Goal: Task Accomplishment & Management: Manage account settings

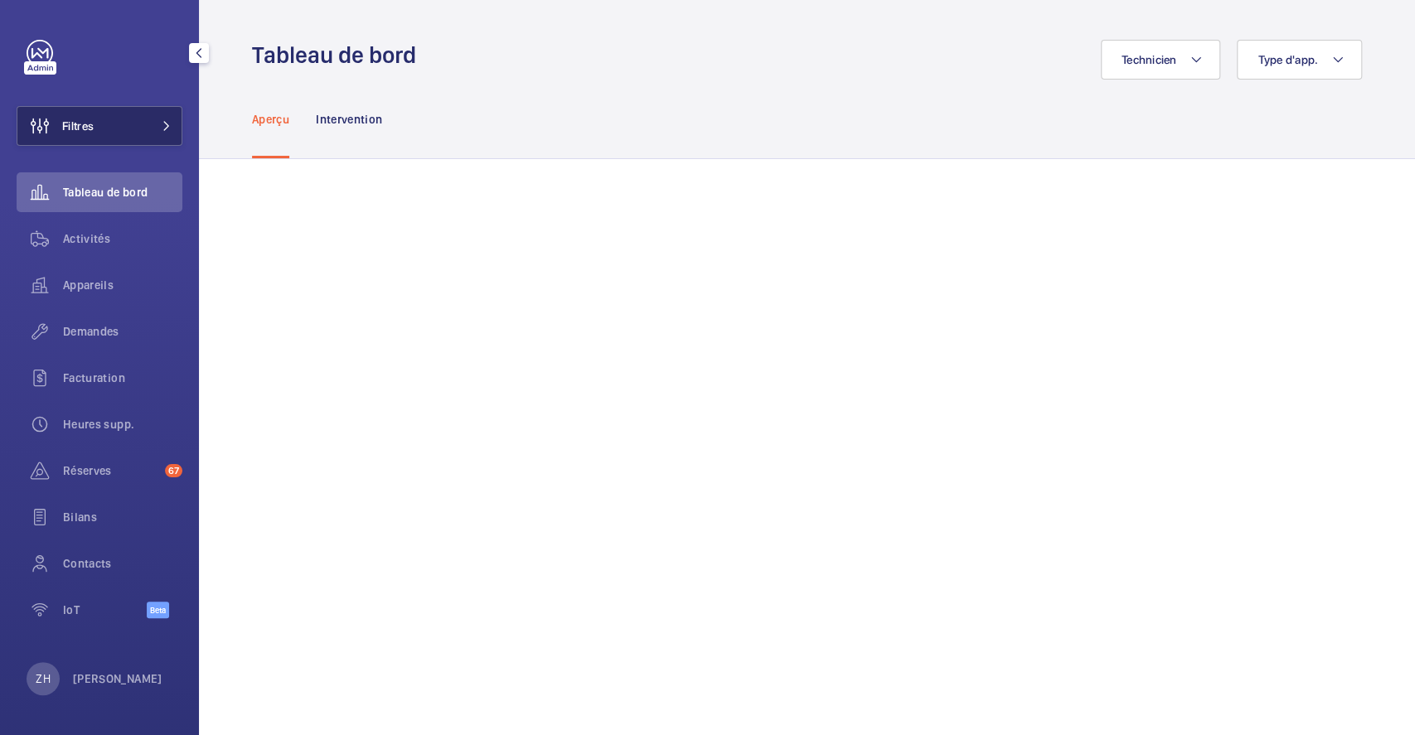
click at [122, 133] on button "Filtres" at bounding box center [100, 126] width 166 height 40
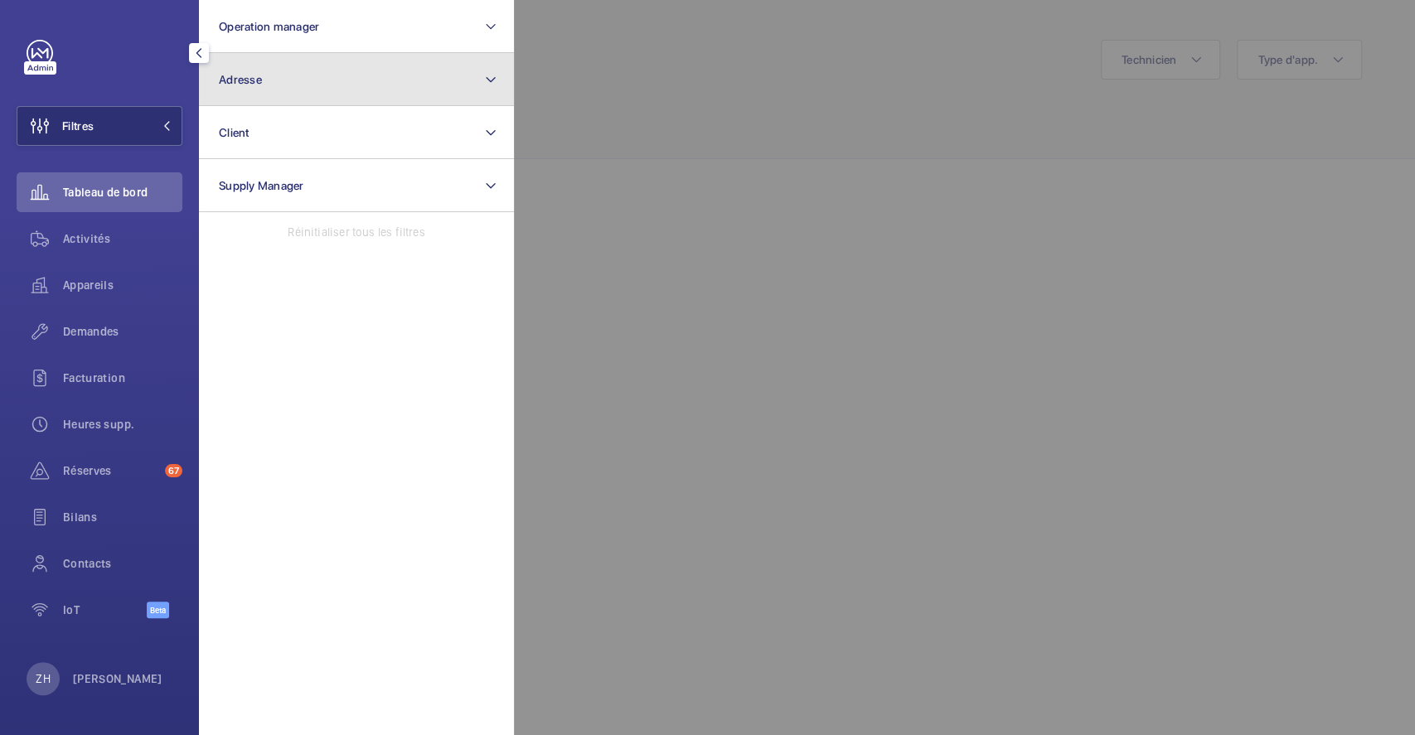
click at [328, 81] on button "Adresse" at bounding box center [356, 79] width 315 height 53
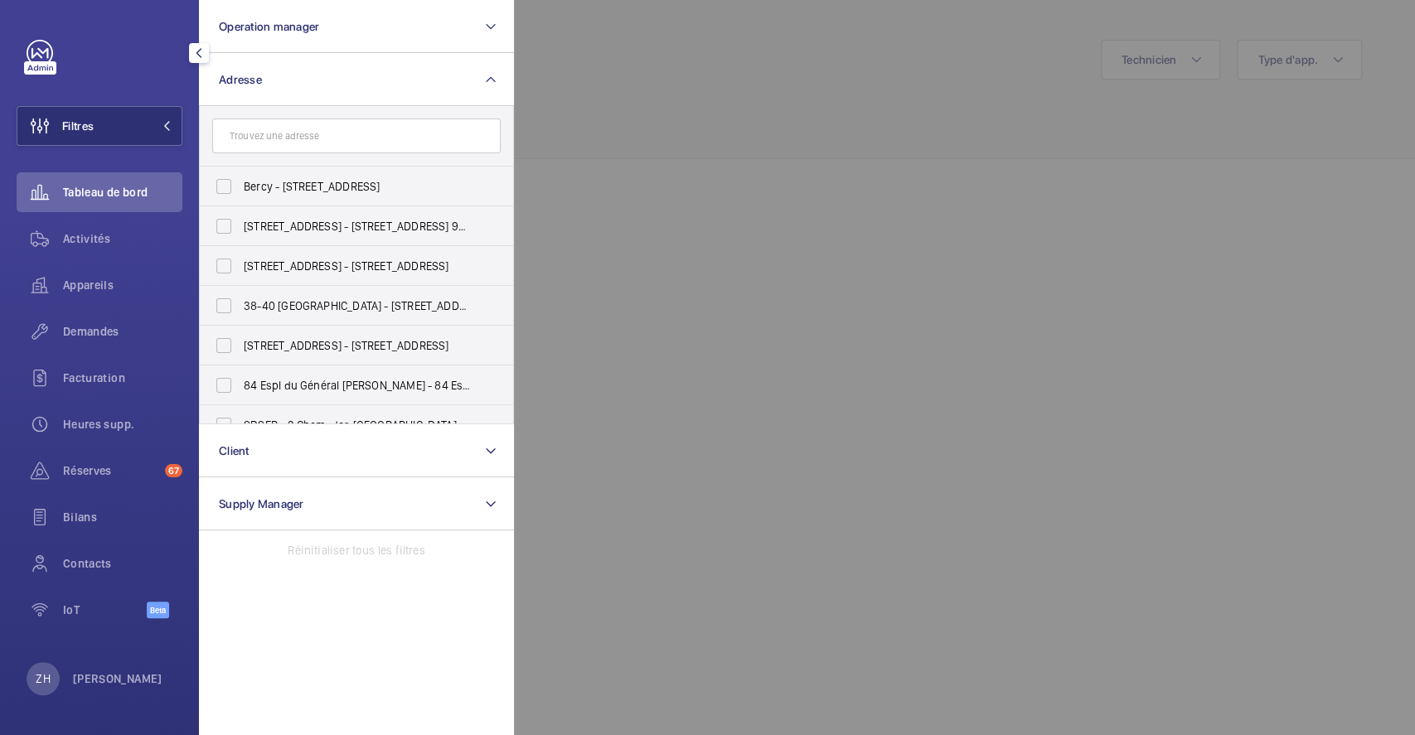
click at [330, 123] on input "text" at bounding box center [356, 135] width 288 height 35
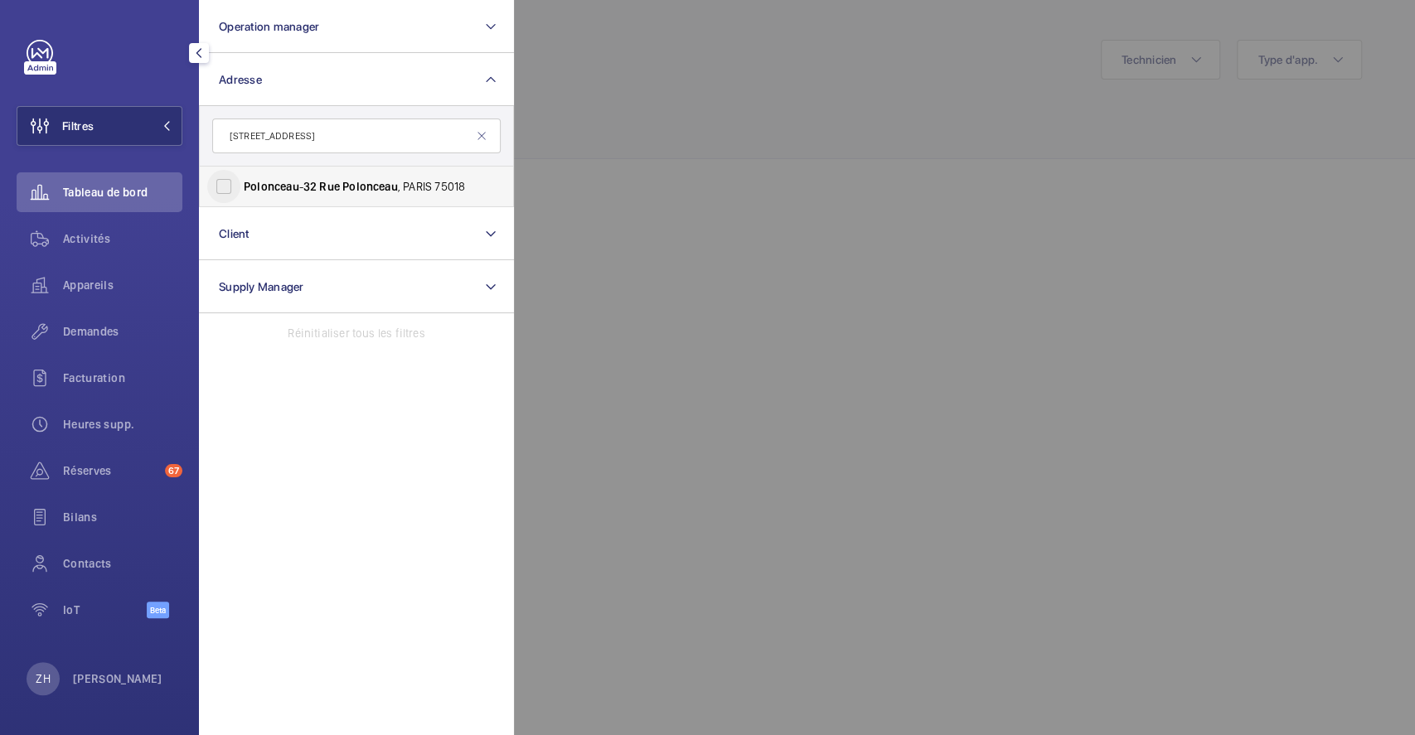
type input "[STREET_ADDRESS]"
click at [225, 185] on input "Polonceau - [STREET_ADDRESS]" at bounding box center [223, 186] width 33 height 33
checkbox input "true"
click at [707, 51] on div at bounding box center [1221, 367] width 1415 height 735
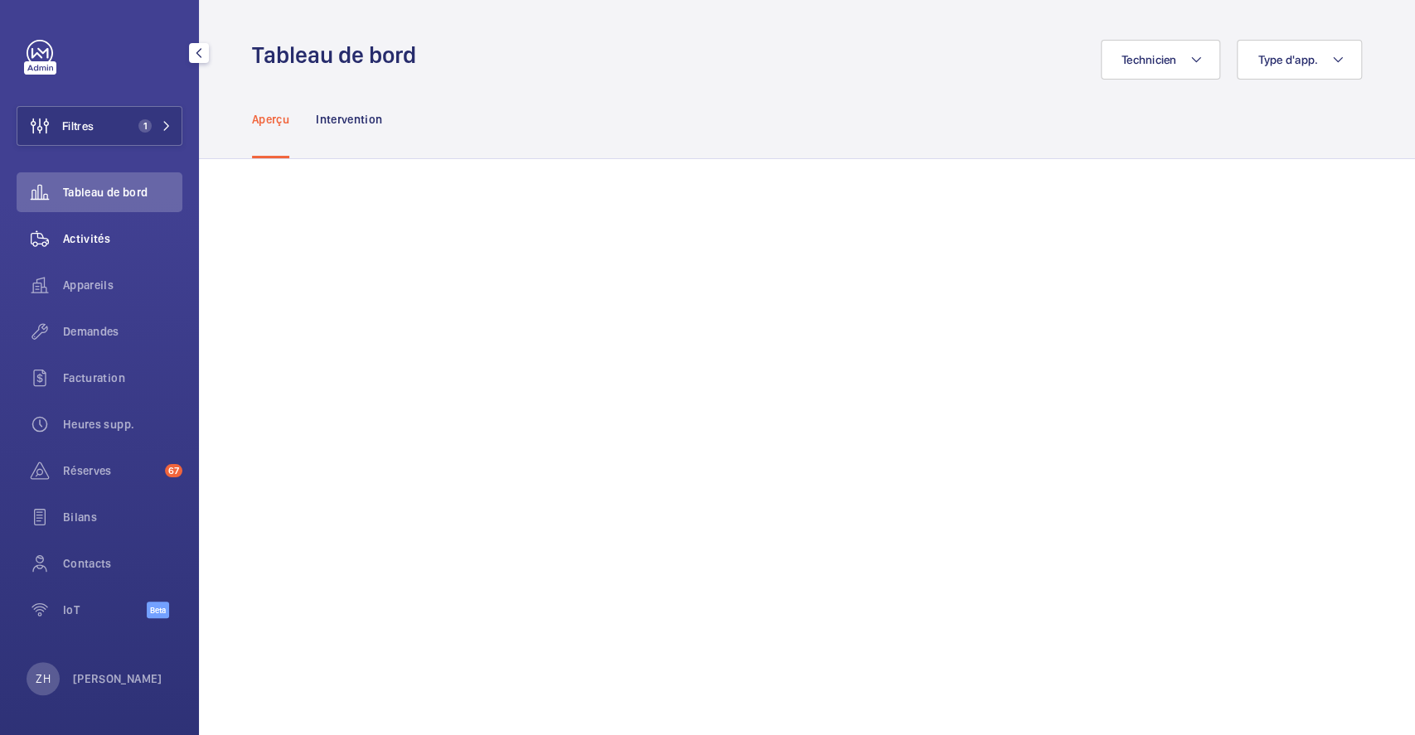
click at [94, 232] on span "Activités" at bounding box center [122, 238] width 119 height 17
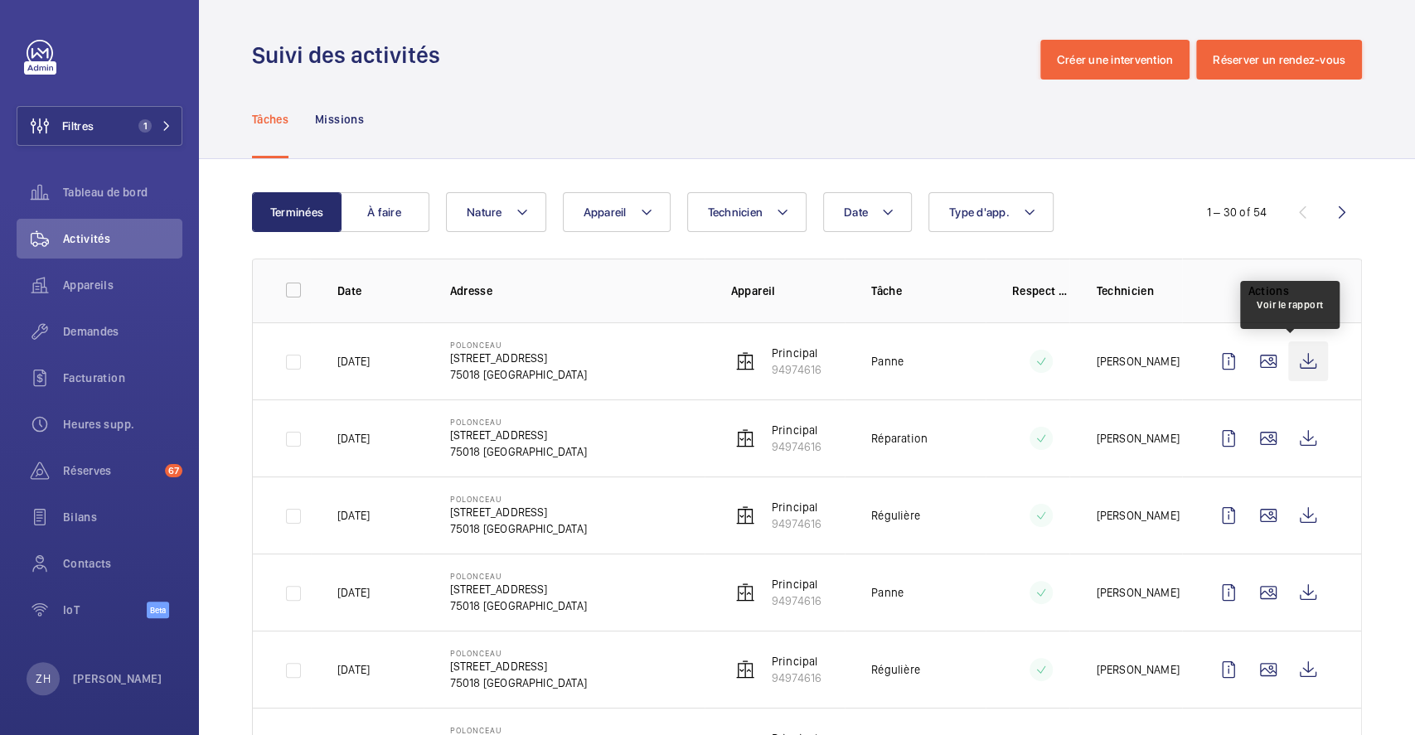
click at [1302, 358] on wm-front-icon-button at bounding box center [1308, 361] width 40 height 40
click at [98, 333] on span "Demandes" at bounding box center [122, 331] width 119 height 17
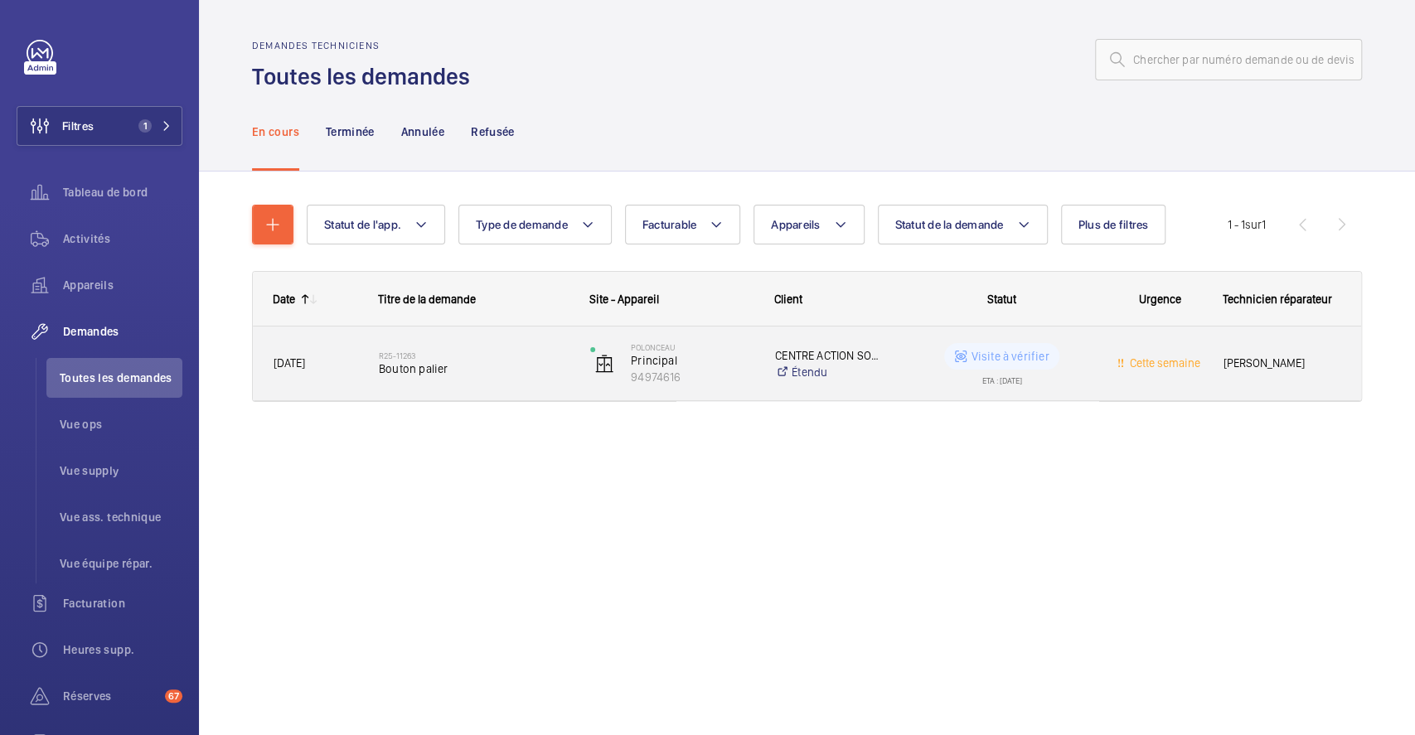
click at [491, 327] on div "R25-11263 Bouton palier" at bounding box center [464, 363] width 210 height 75
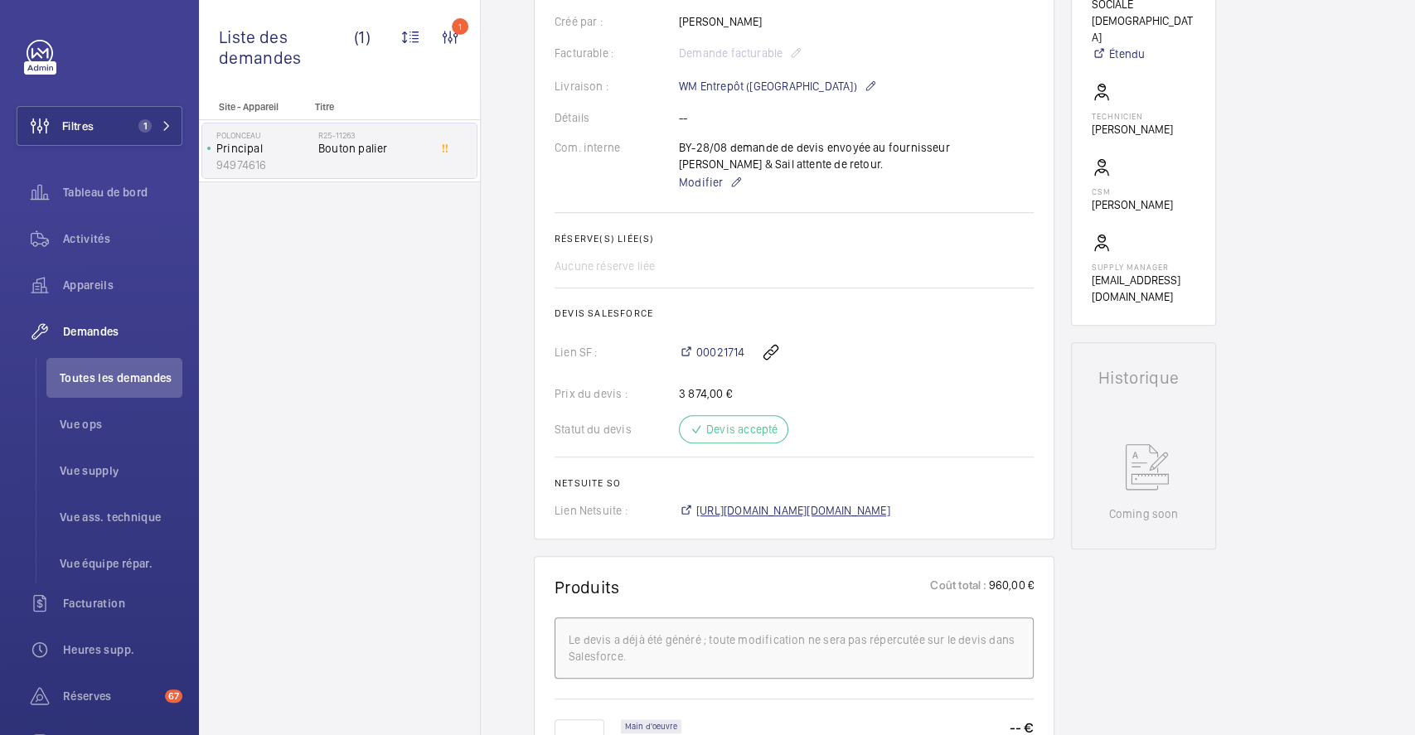
scroll to position [331, 0]
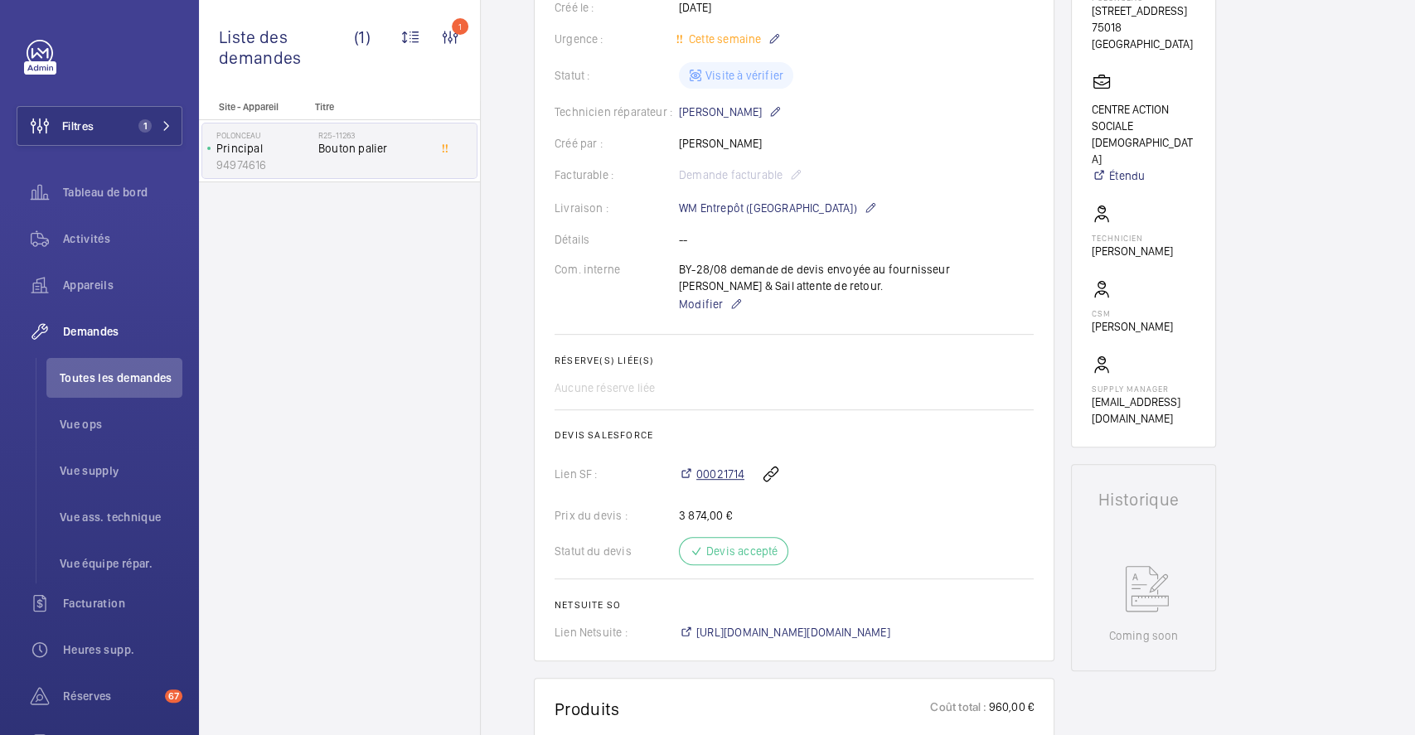
click at [706, 467] on span "00021714" at bounding box center [720, 474] width 48 height 17
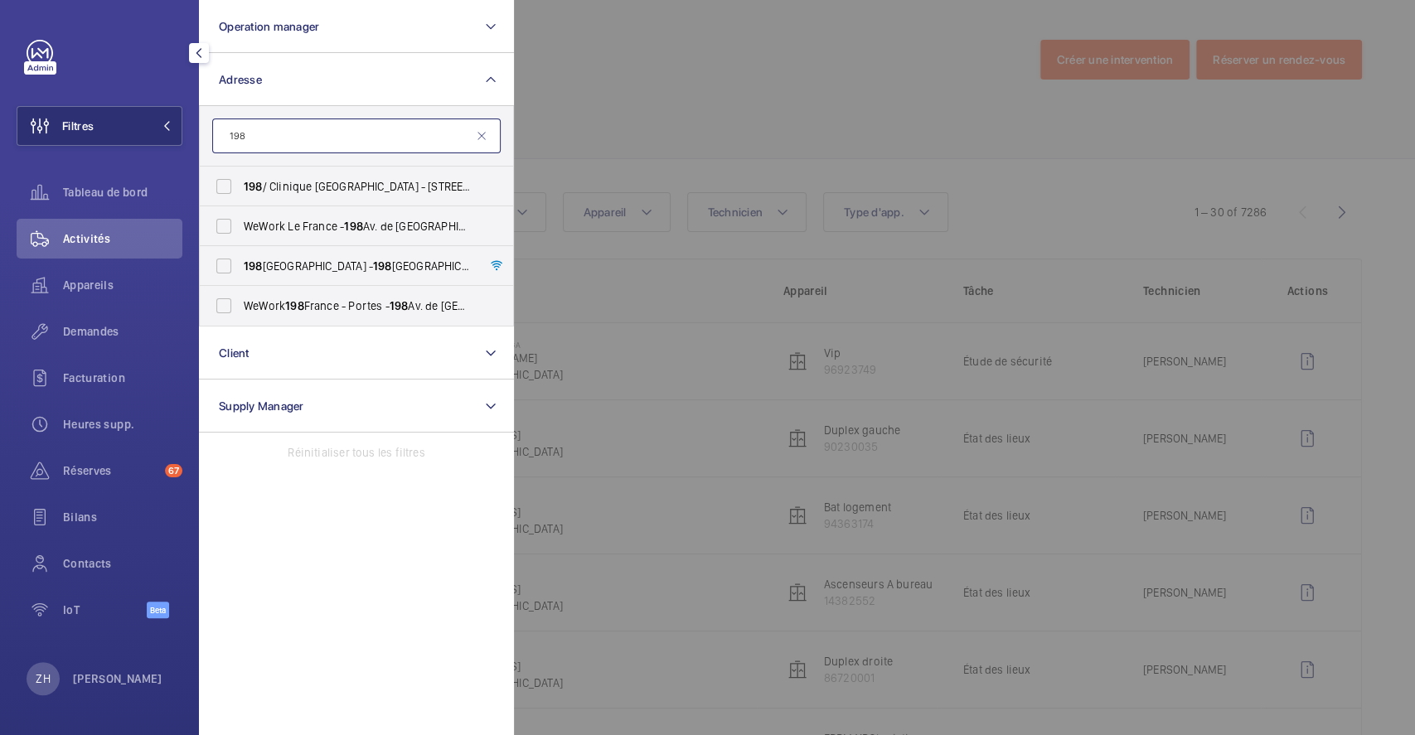
drag, startPoint x: 327, startPoint y: 143, endPoint x: 212, endPoint y: 132, distance: 115.7
click at [212, 132] on input "198" at bounding box center [356, 135] width 288 height 35
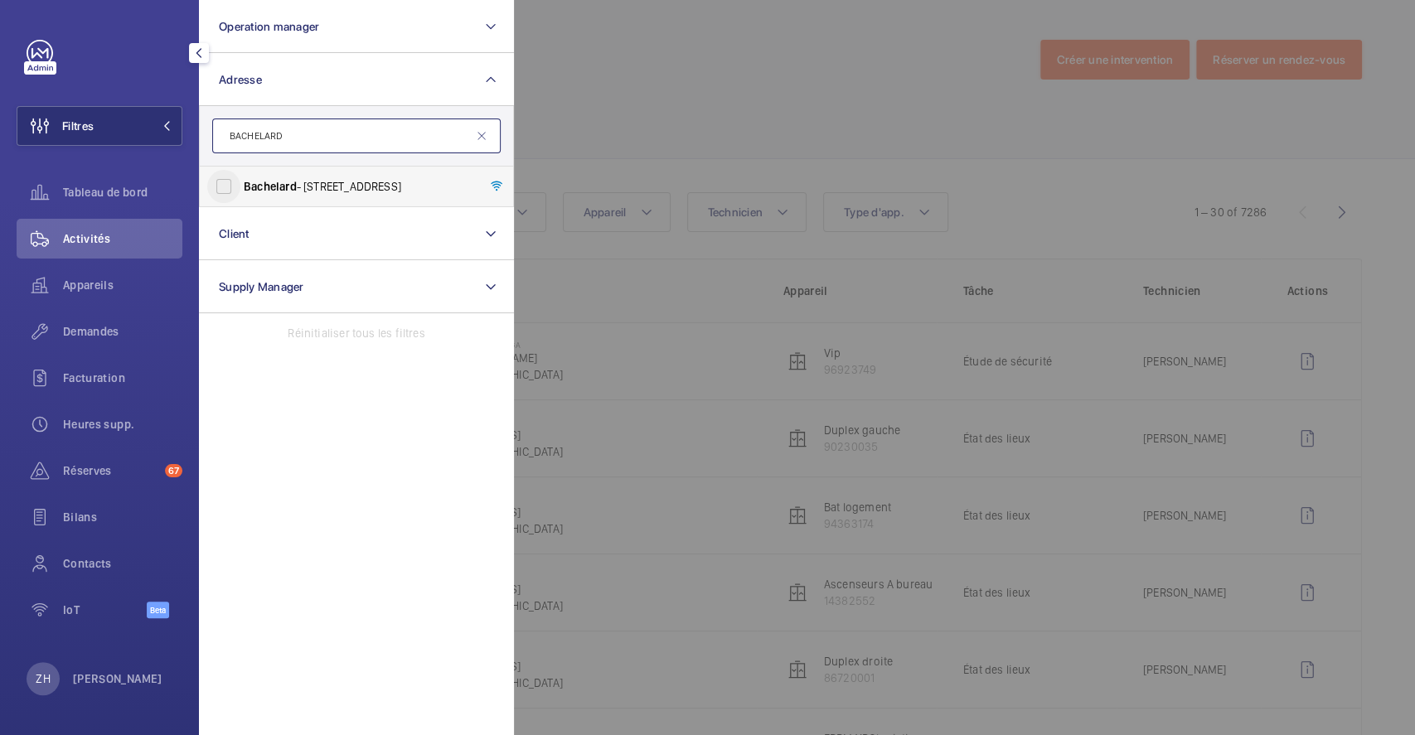
type input "BACHELARD"
click at [235, 183] on input "Bachelard - [STREET_ADDRESS]" at bounding box center [223, 186] width 33 height 33
checkbox input "true"
click at [669, 96] on div at bounding box center [1221, 367] width 1415 height 735
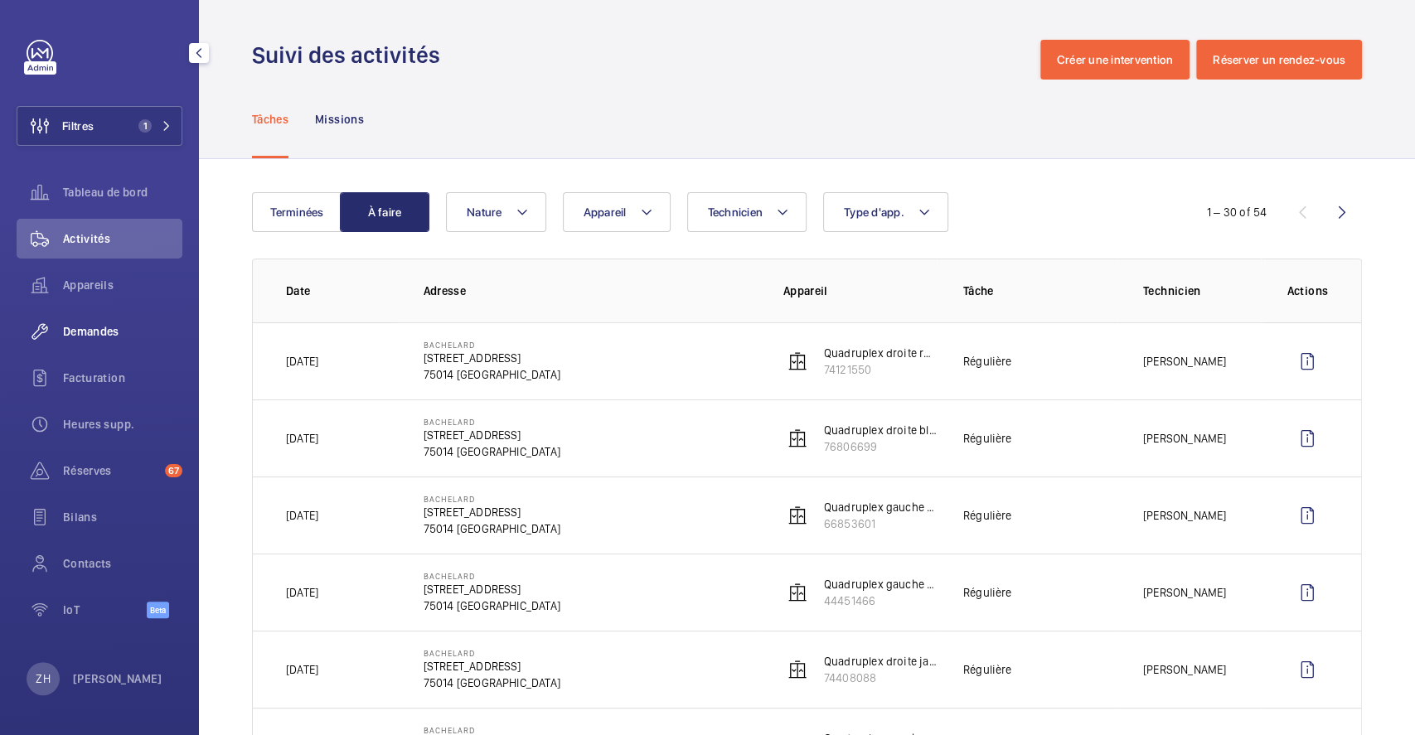
click at [86, 330] on span "Demandes" at bounding box center [122, 331] width 119 height 17
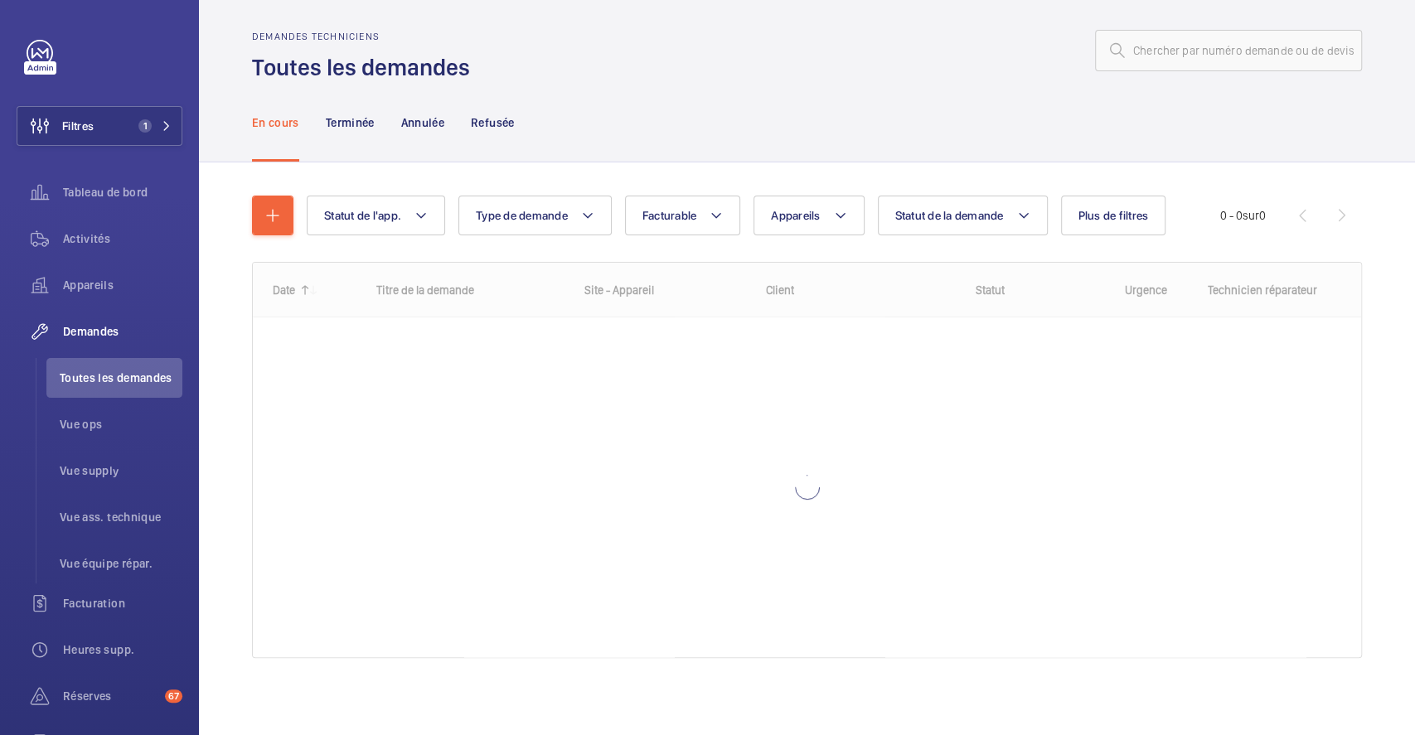
scroll to position [12, 0]
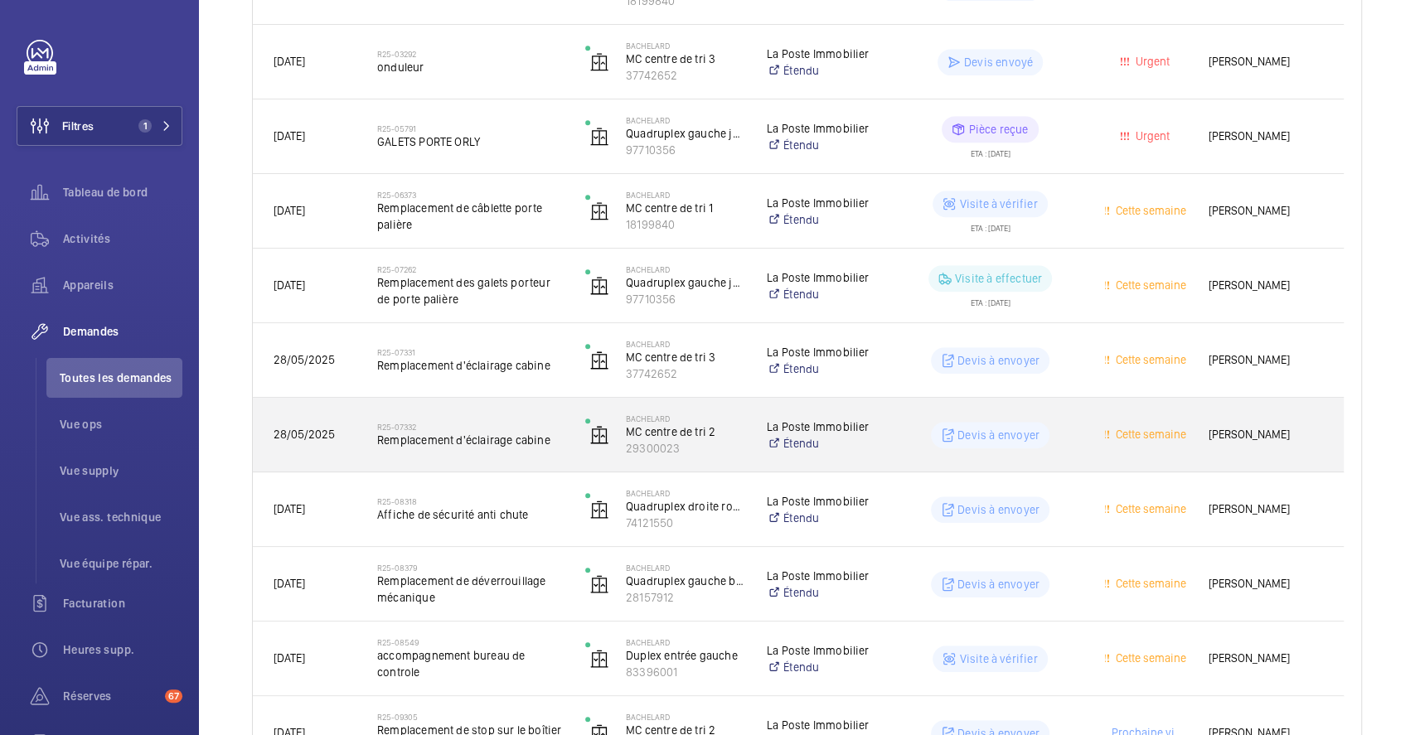
scroll to position [1088, 0]
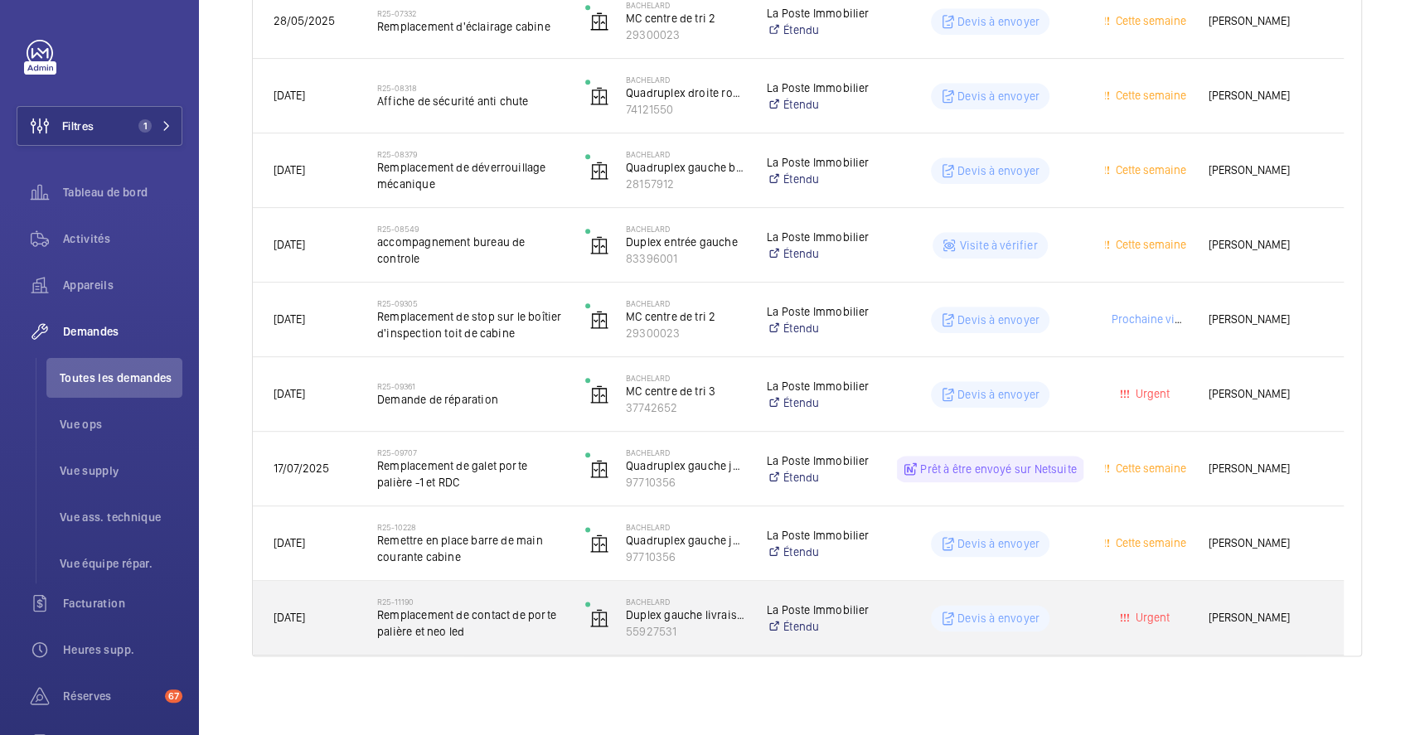
click at [505, 640] on div "R25-11190 Remplacement de contact de porte palière et neo led" at bounding box center [470, 618] width 186 height 48
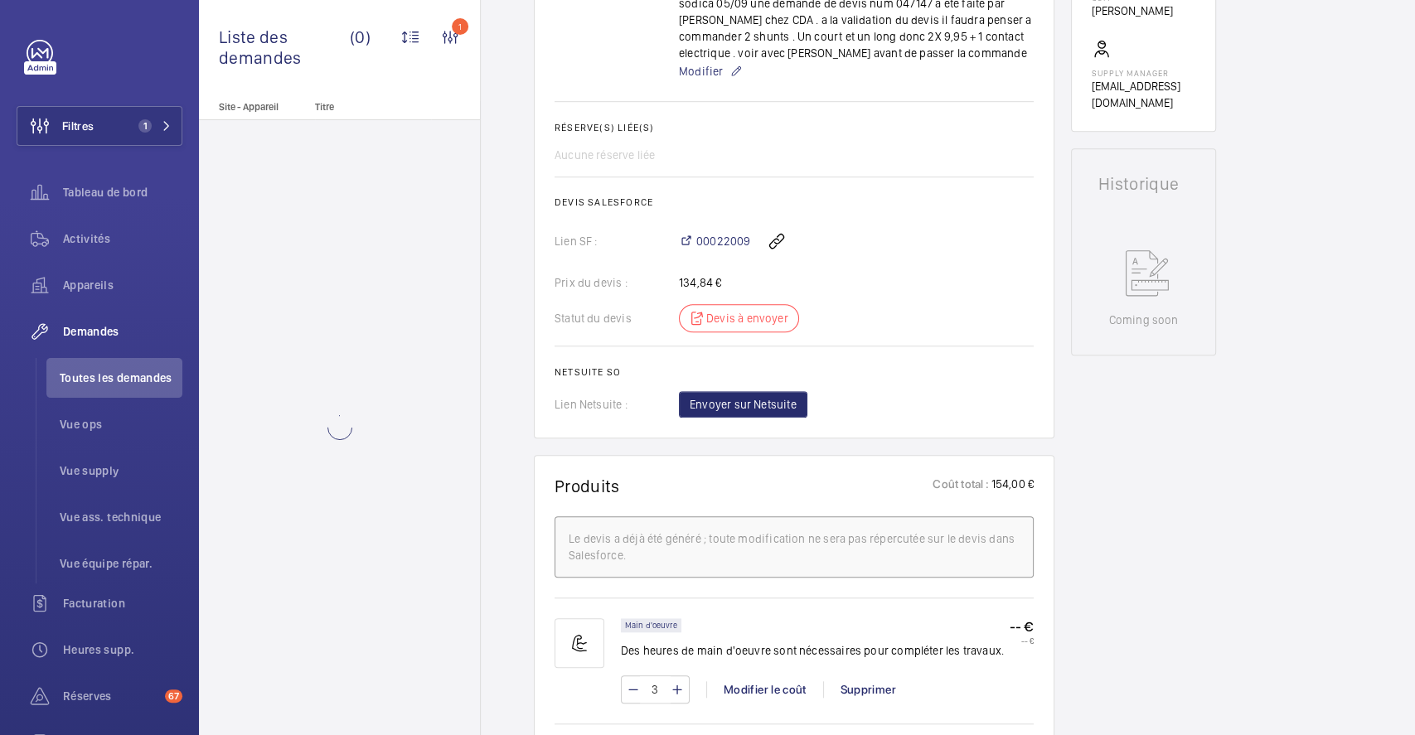
scroll to position [773, 0]
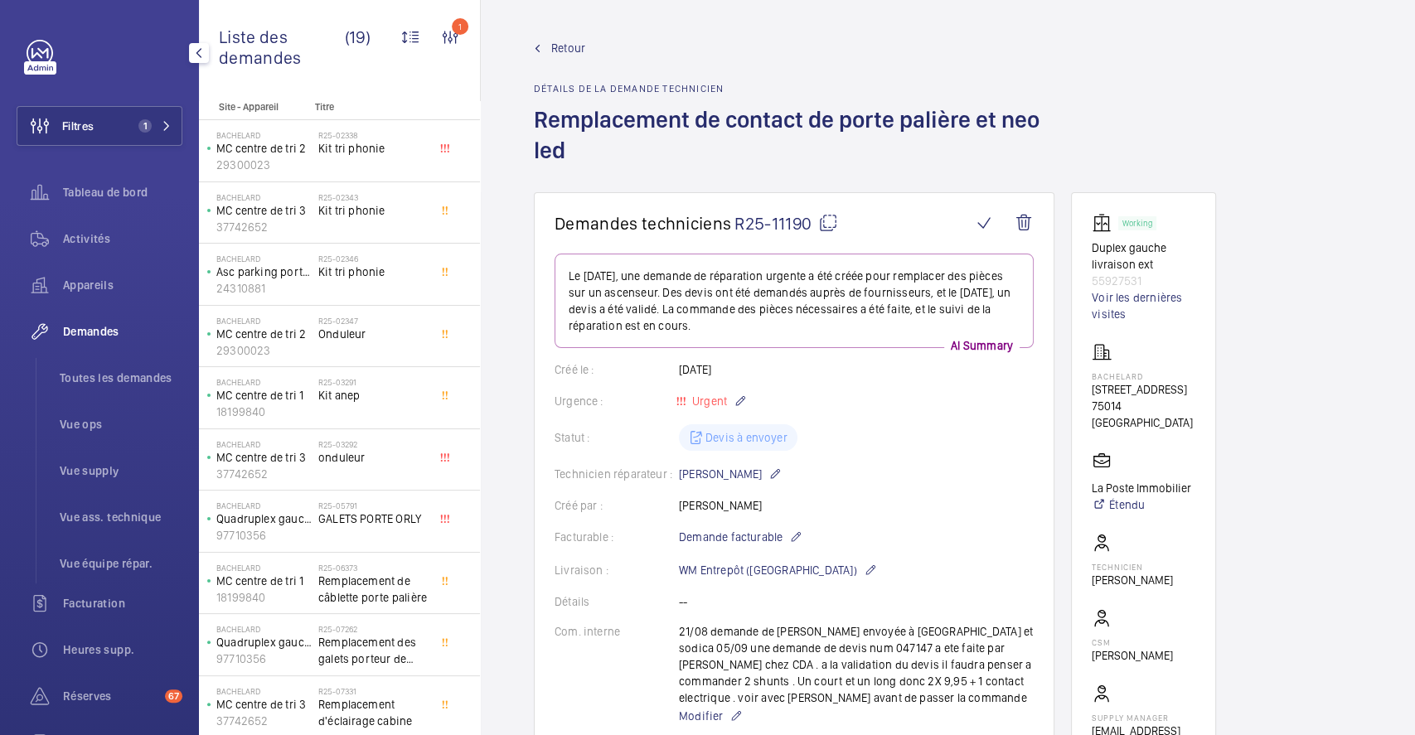
click at [89, 333] on span "Demandes" at bounding box center [122, 331] width 119 height 17
click at [102, 375] on span "Toutes les demandes" at bounding box center [121, 378] width 123 height 17
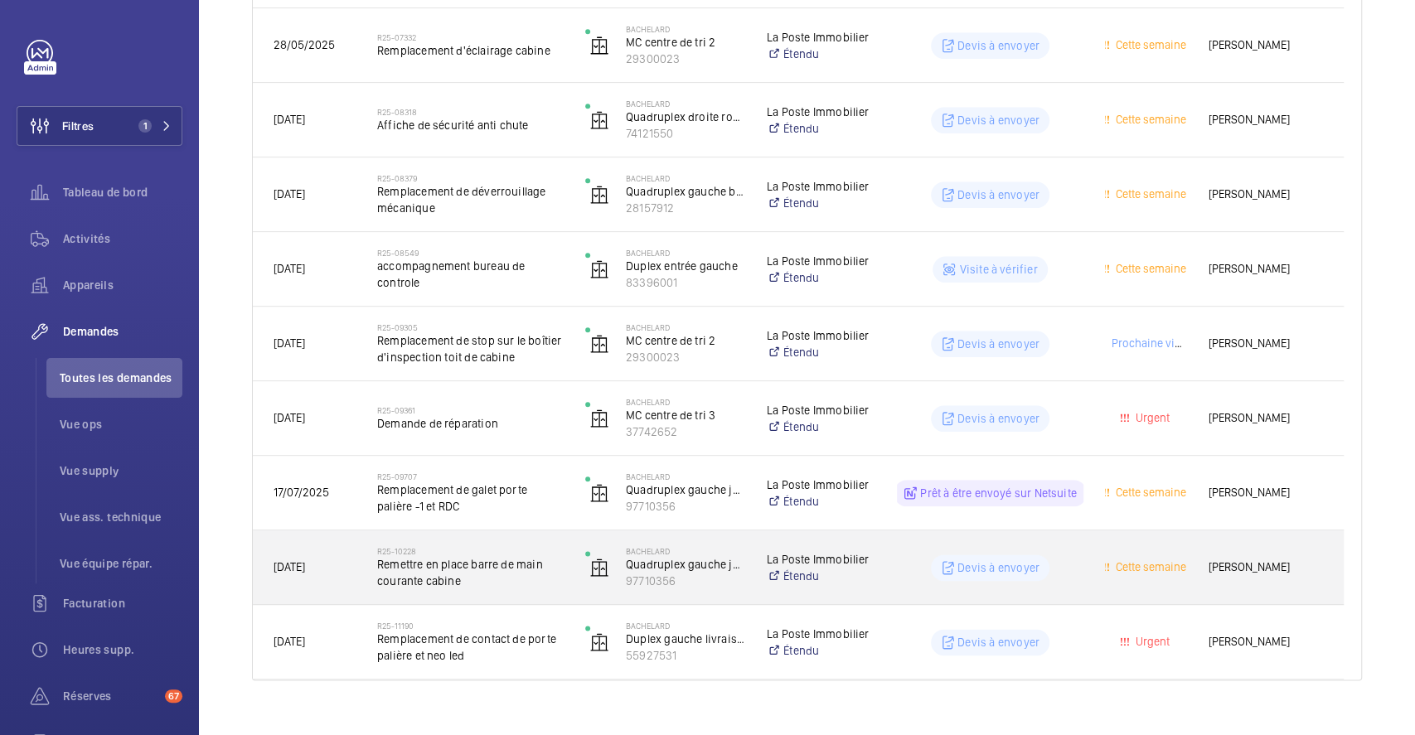
scroll to position [1088, 0]
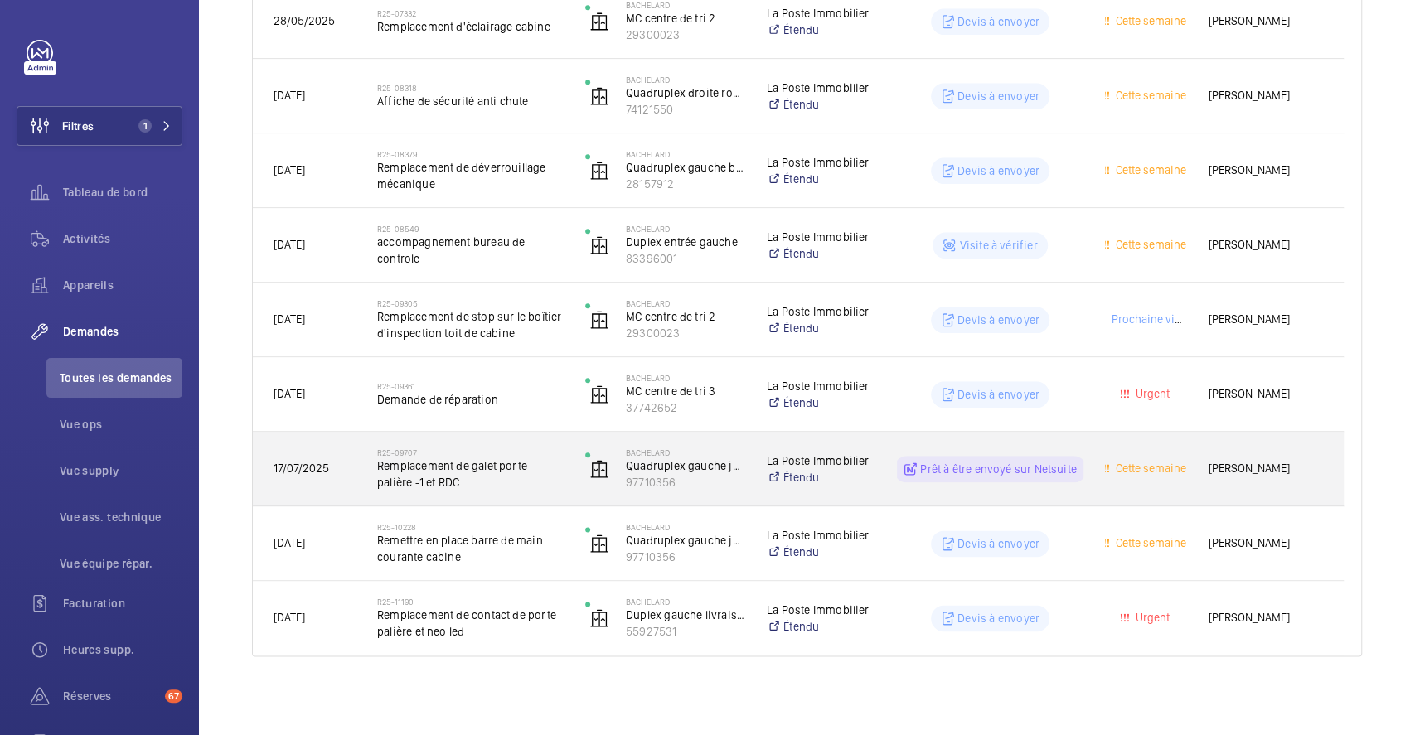
click at [559, 454] on h2 "R25-09707" at bounding box center [470, 452] width 186 height 10
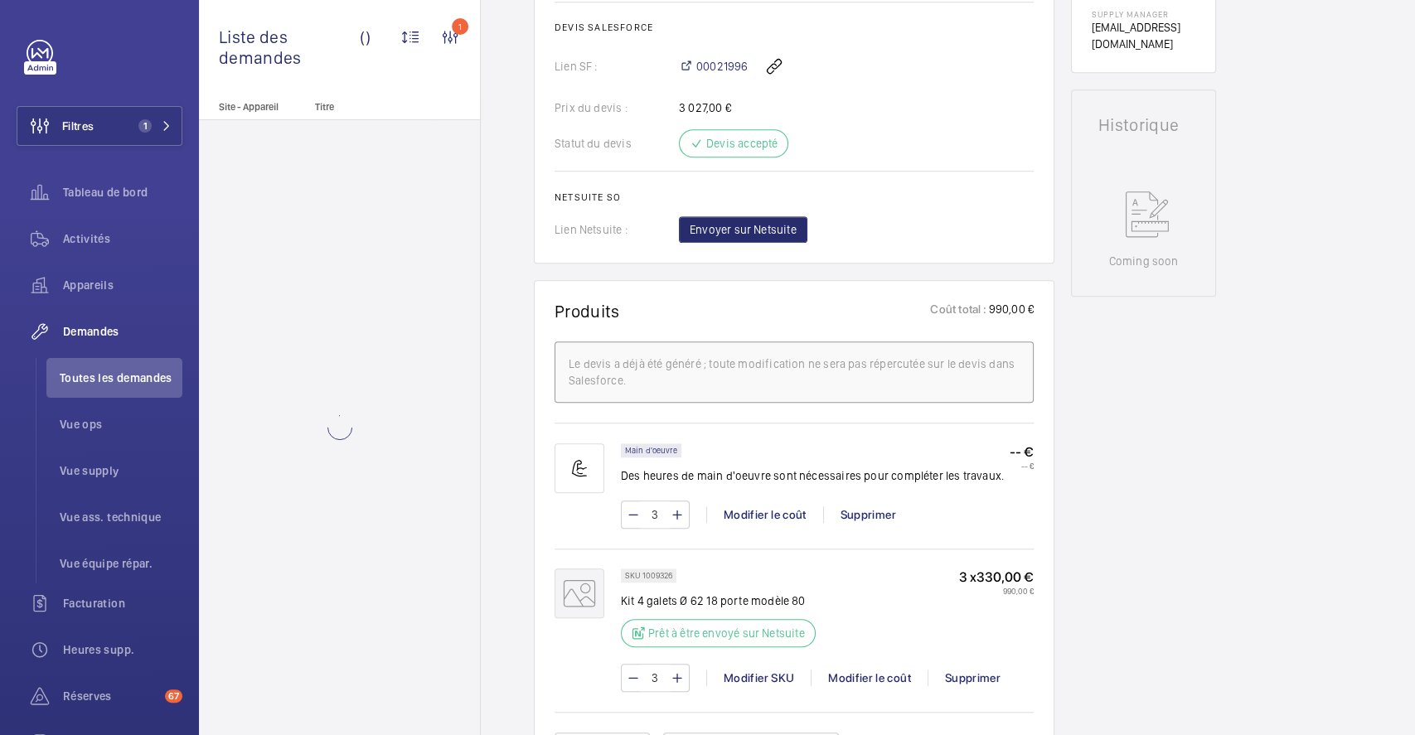
scroll to position [696, 0]
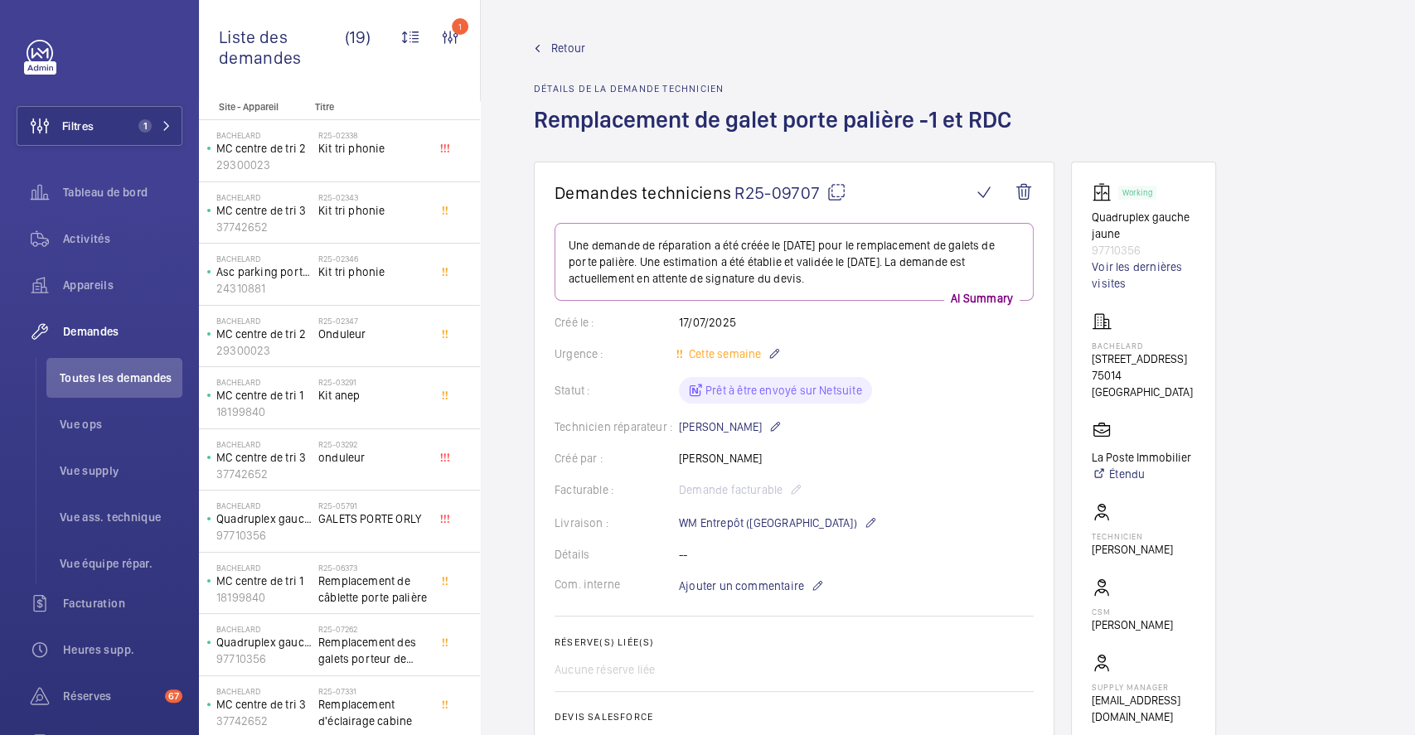
click at [835, 194] on mat-icon at bounding box center [836, 192] width 20 height 20
